Goal: Obtain resource: Download file/media

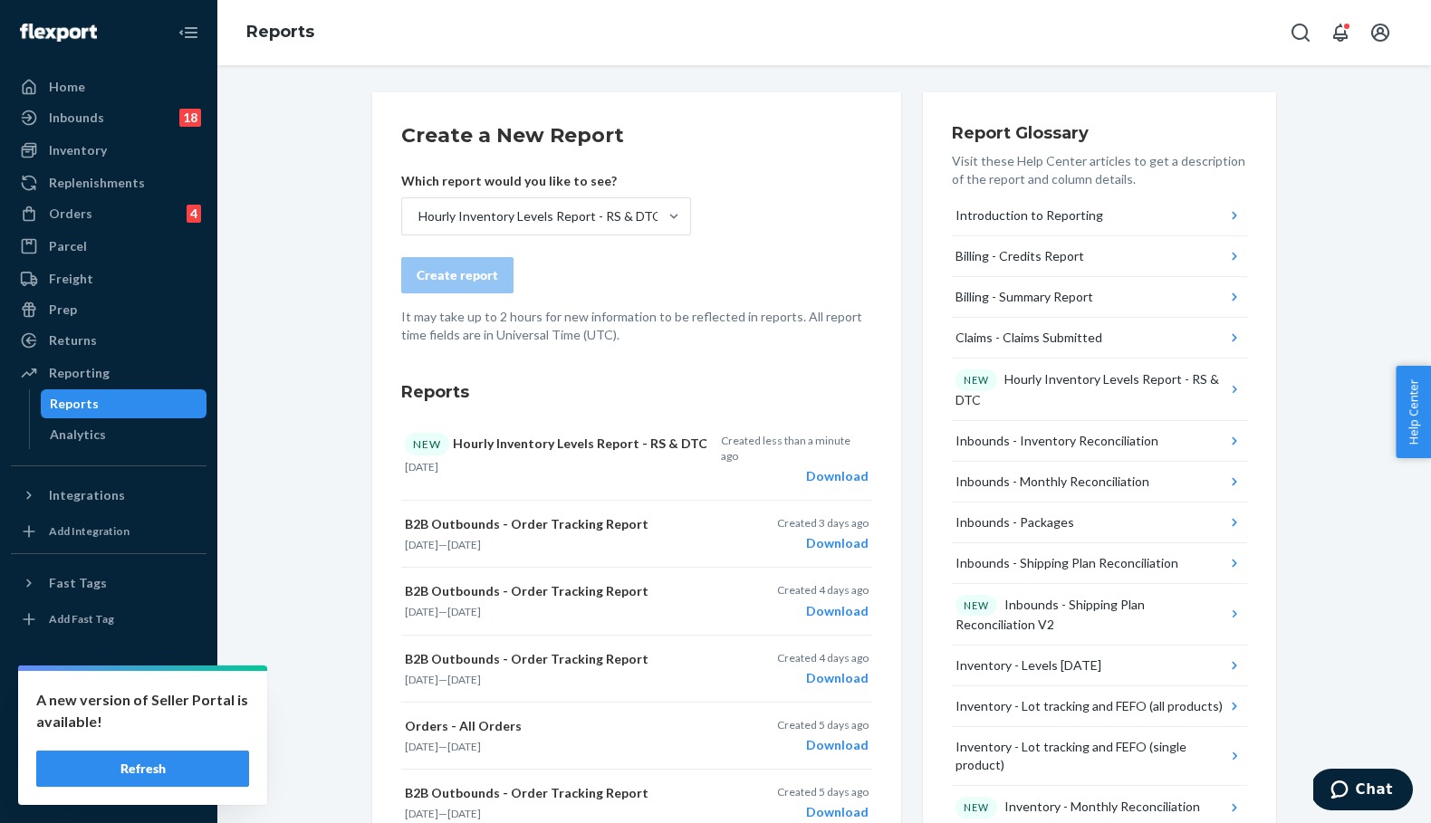
click at [216, 776] on button "Refresh" at bounding box center [142, 769] width 213 height 36
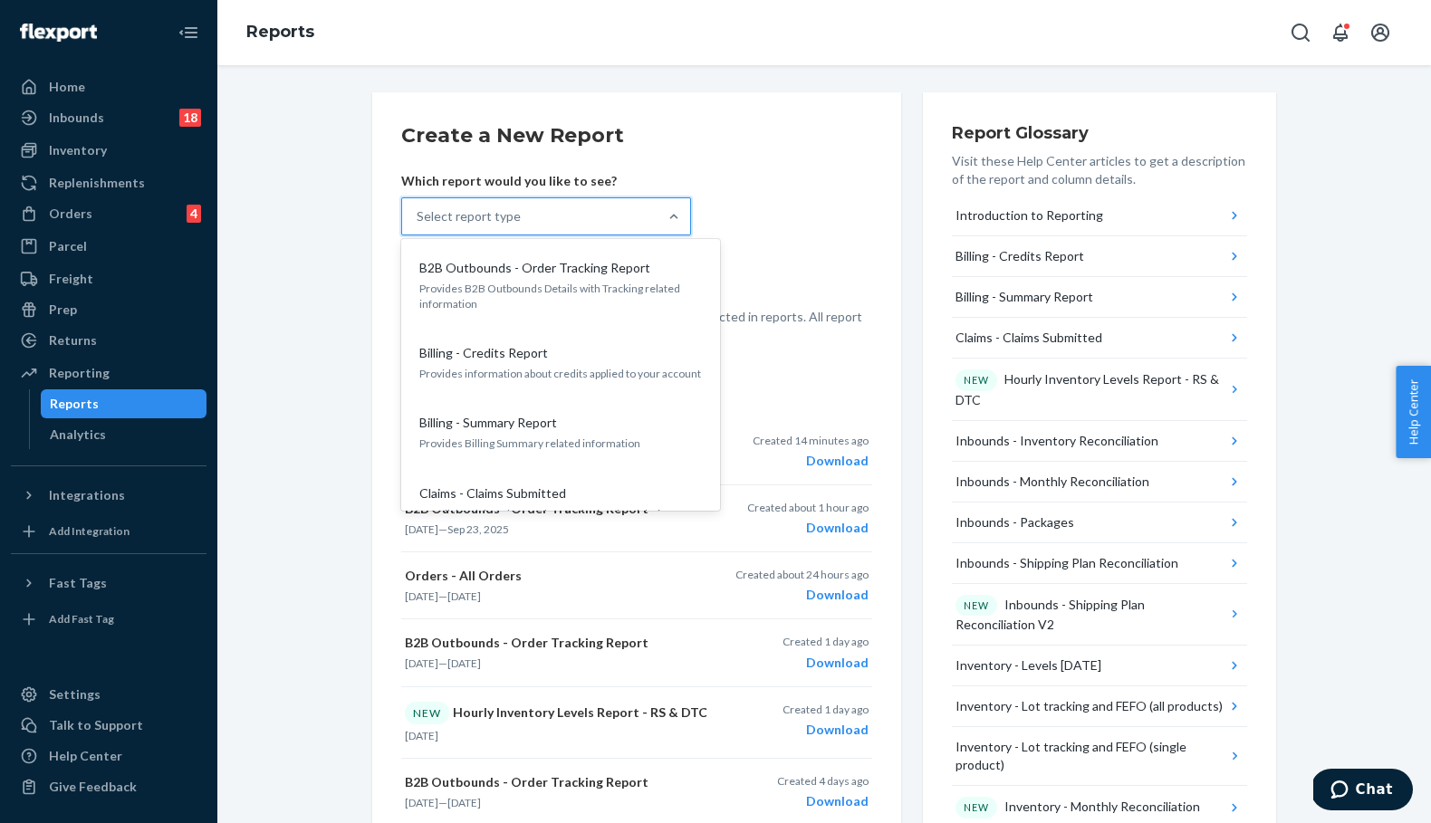
click at [527, 219] on div "Select report type" at bounding box center [529, 216] width 255 height 36
click at [418, 219] on input "option B2B Outbounds - Order Tracking Report focused, 1 of 32. 32 results avail…" at bounding box center [418, 216] width 2 height 18
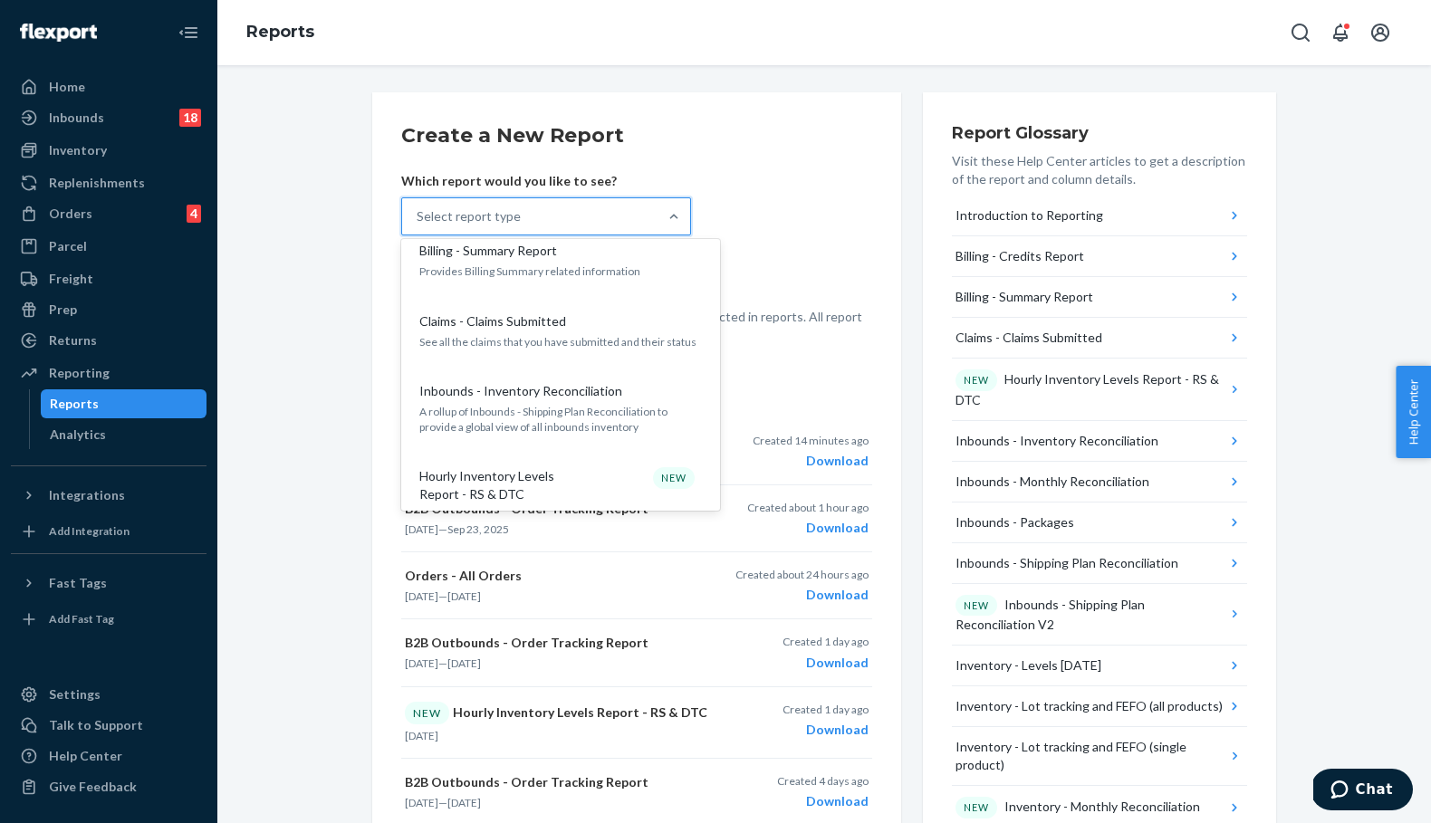
scroll to position [216, 0]
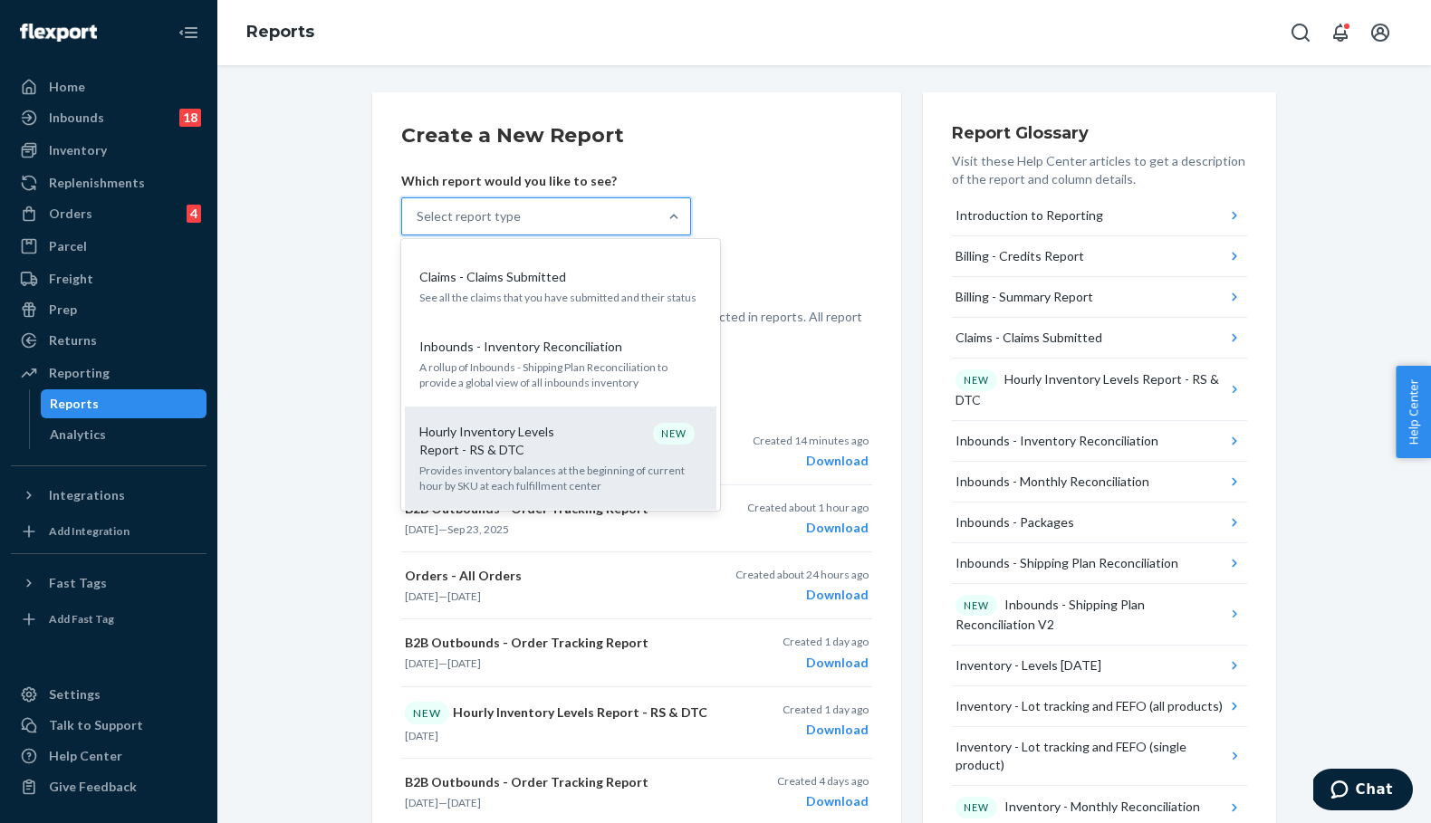
click at [555, 451] on p "Hourly Inventory Levels Report - RS & DTC" at bounding box center [506, 441] width 174 height 36
click at [418, 225] on input "option Hourly Inventory Levels Report - RS & DTC focused, 6 of 32. 32 results a…" at bounding box center [418, 216] width 2 height 18
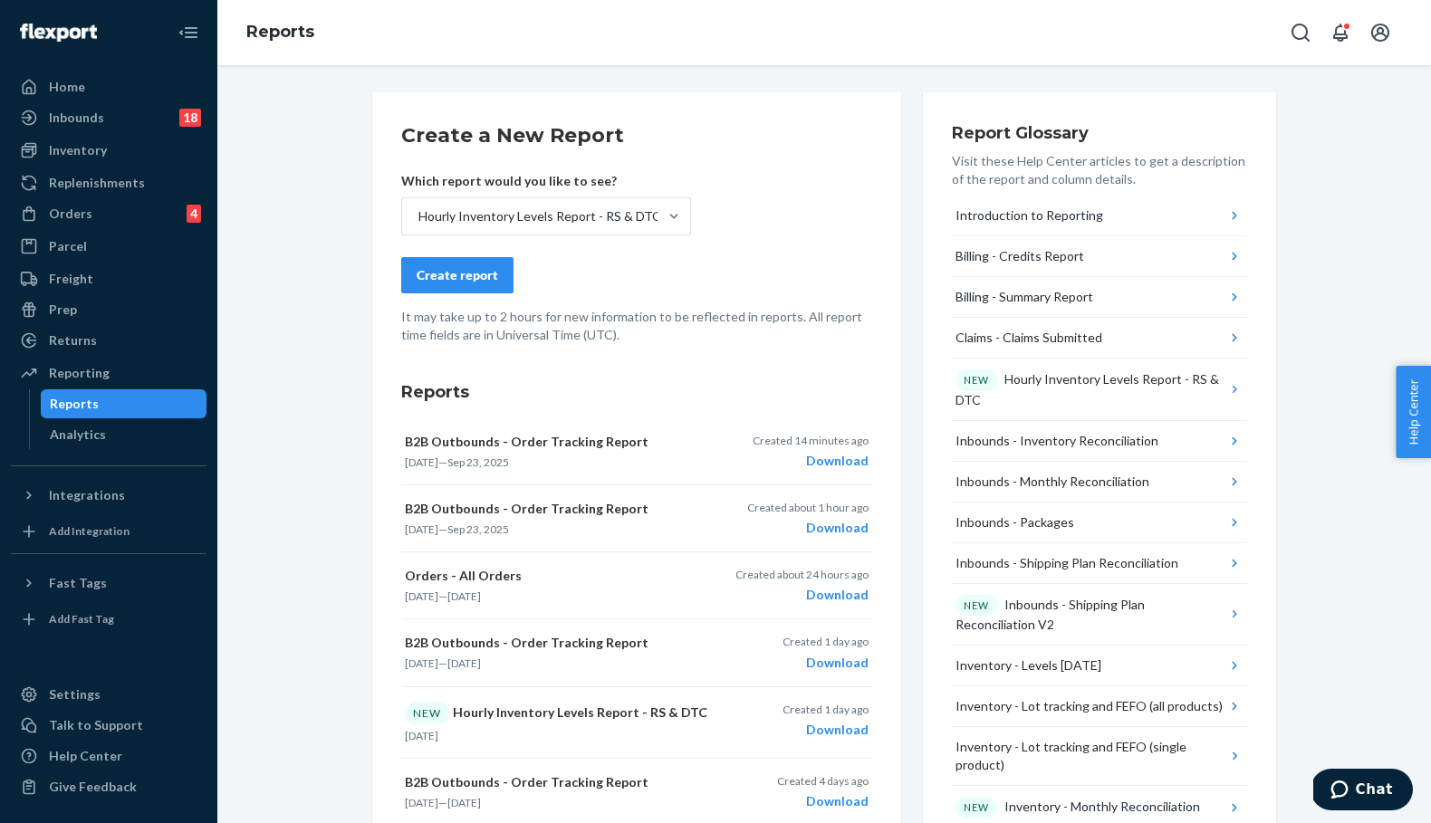
click at [487, 283] on div "Create report" at bounding box center [457, 275] width 81 height 18
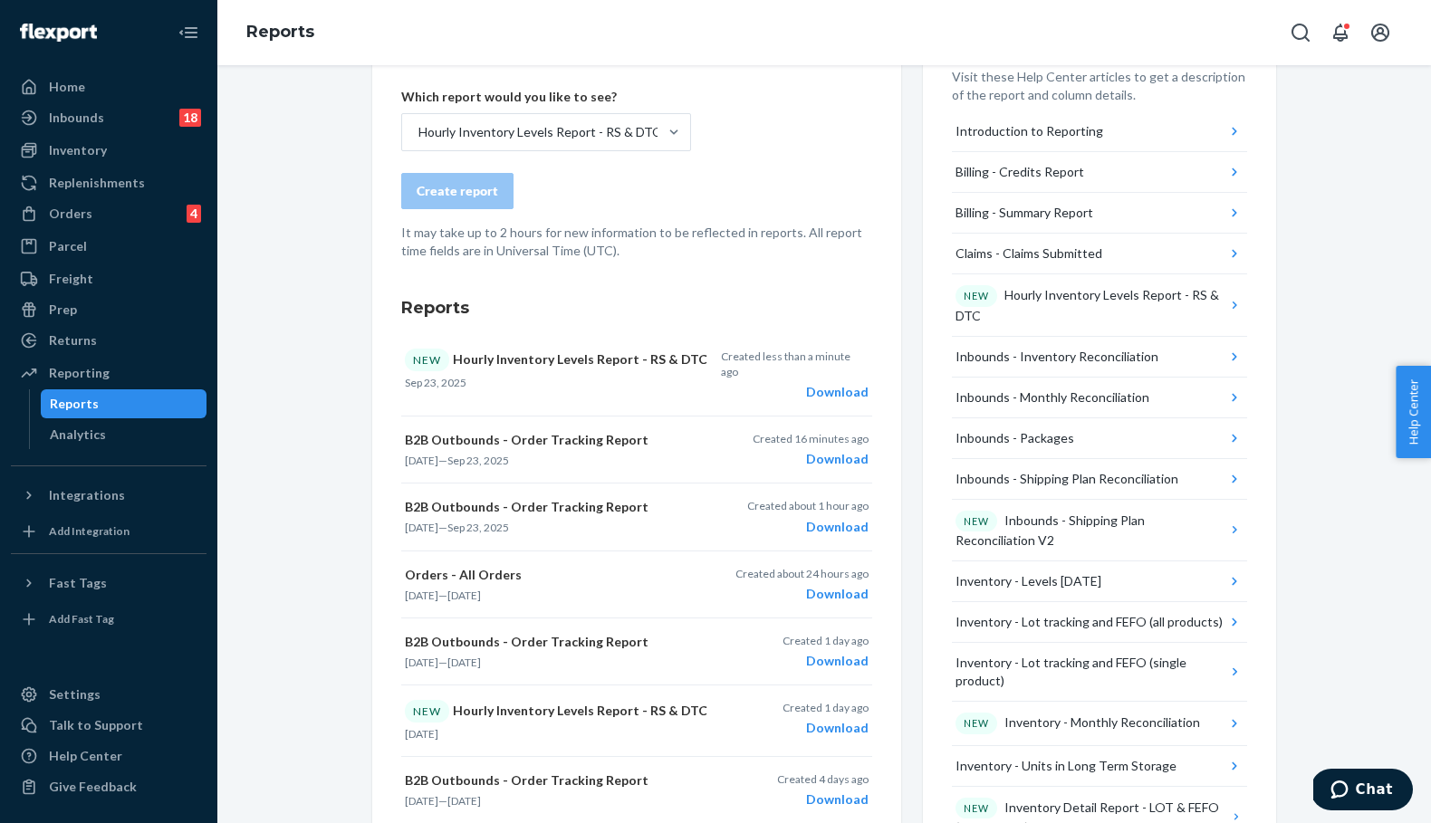
scroll to position [85, 0]
click at [851, 382] on div "Download" at bounding box center [795, 391] width 148 height 18
